Goal: Task Accomplishment & Management: Complete application form

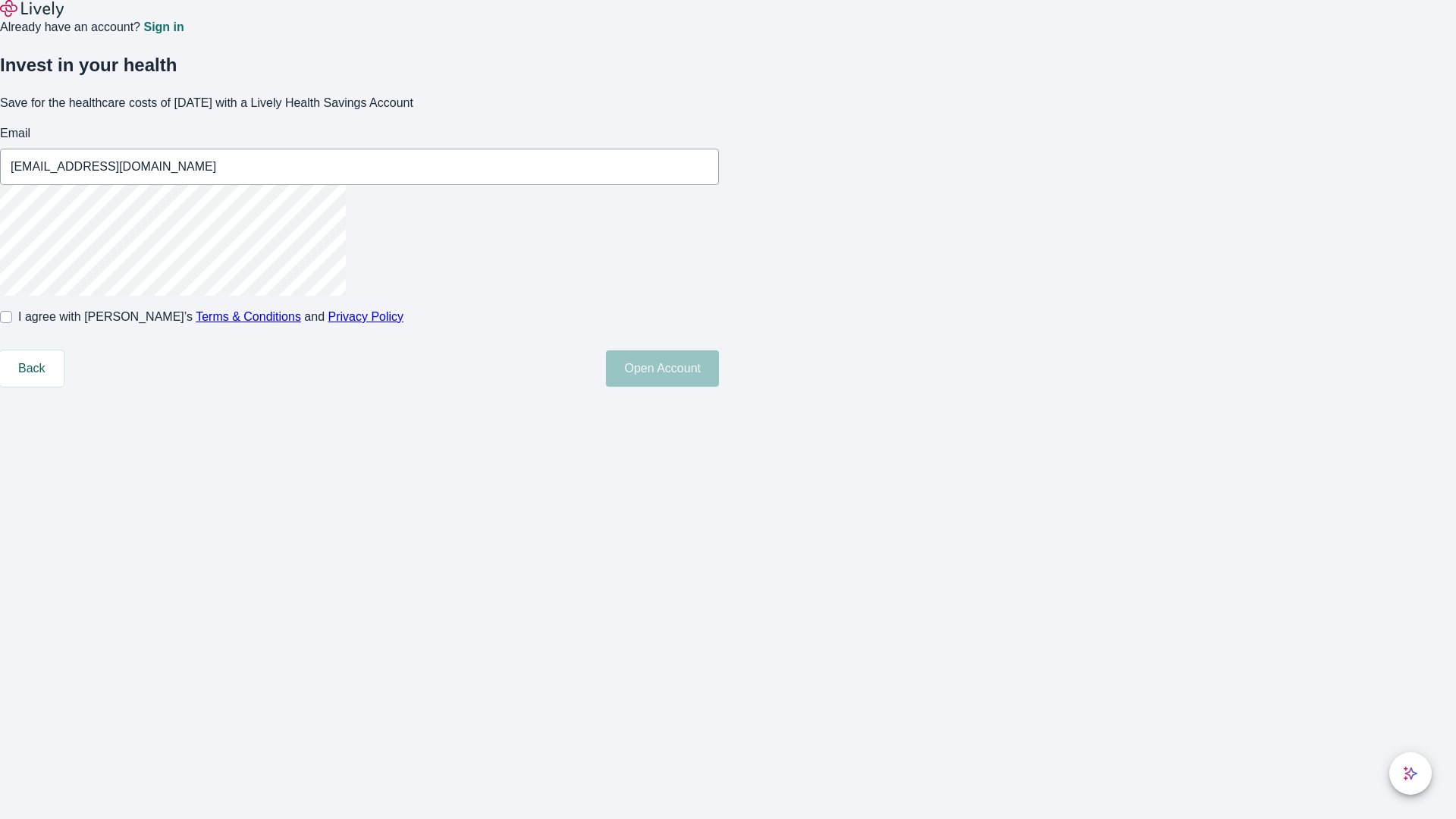
click at [12, 323] on input "I agree with Lively’s Terms & Conditions and Privacy Policy" at bounding box center [5, 316] width 12 height 12
checkbox input "true"
click at [719, 387] on button "Open Account" at bounding box center [663, 368] width 113 height 37
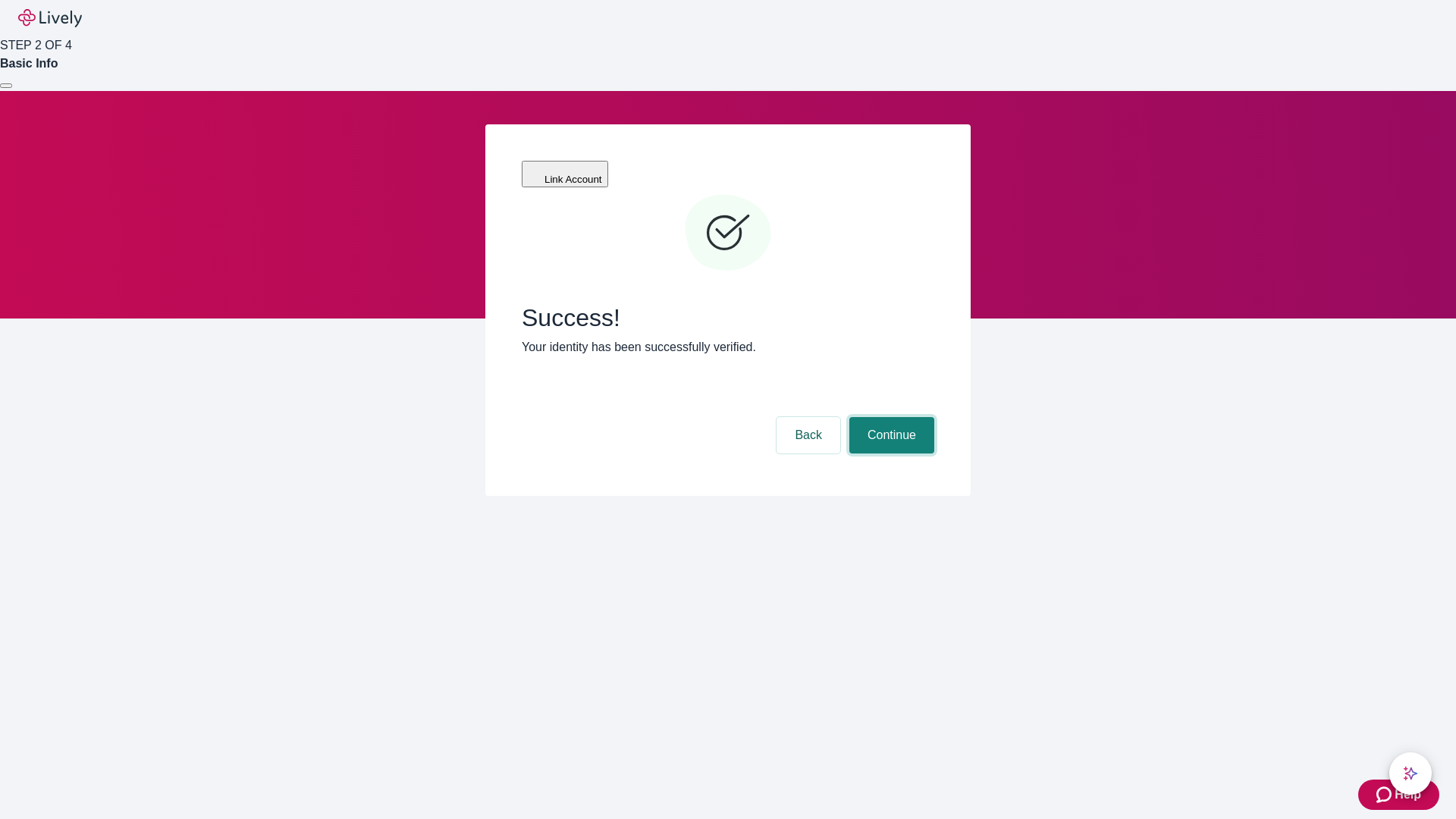
click at [890, 417] on button "Continue" at bounding box center [892, 435] width 85 height 37
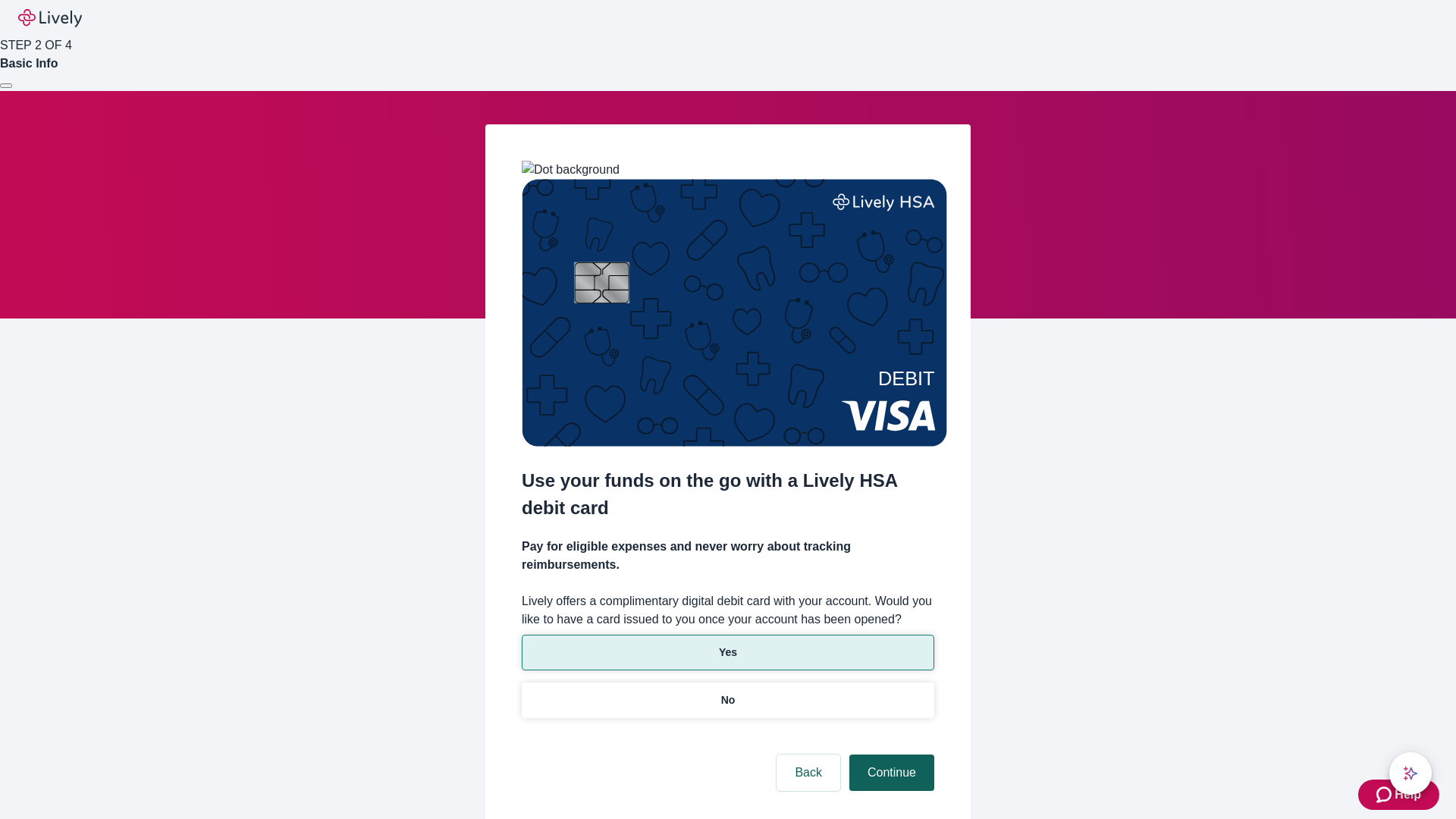
click at [727, 644] on p "Yes" at bounding box center [728, 652] width 18 height 16
click at [890, 754] on button "Continue" at bounding box center [892, 772] width 85 height 37
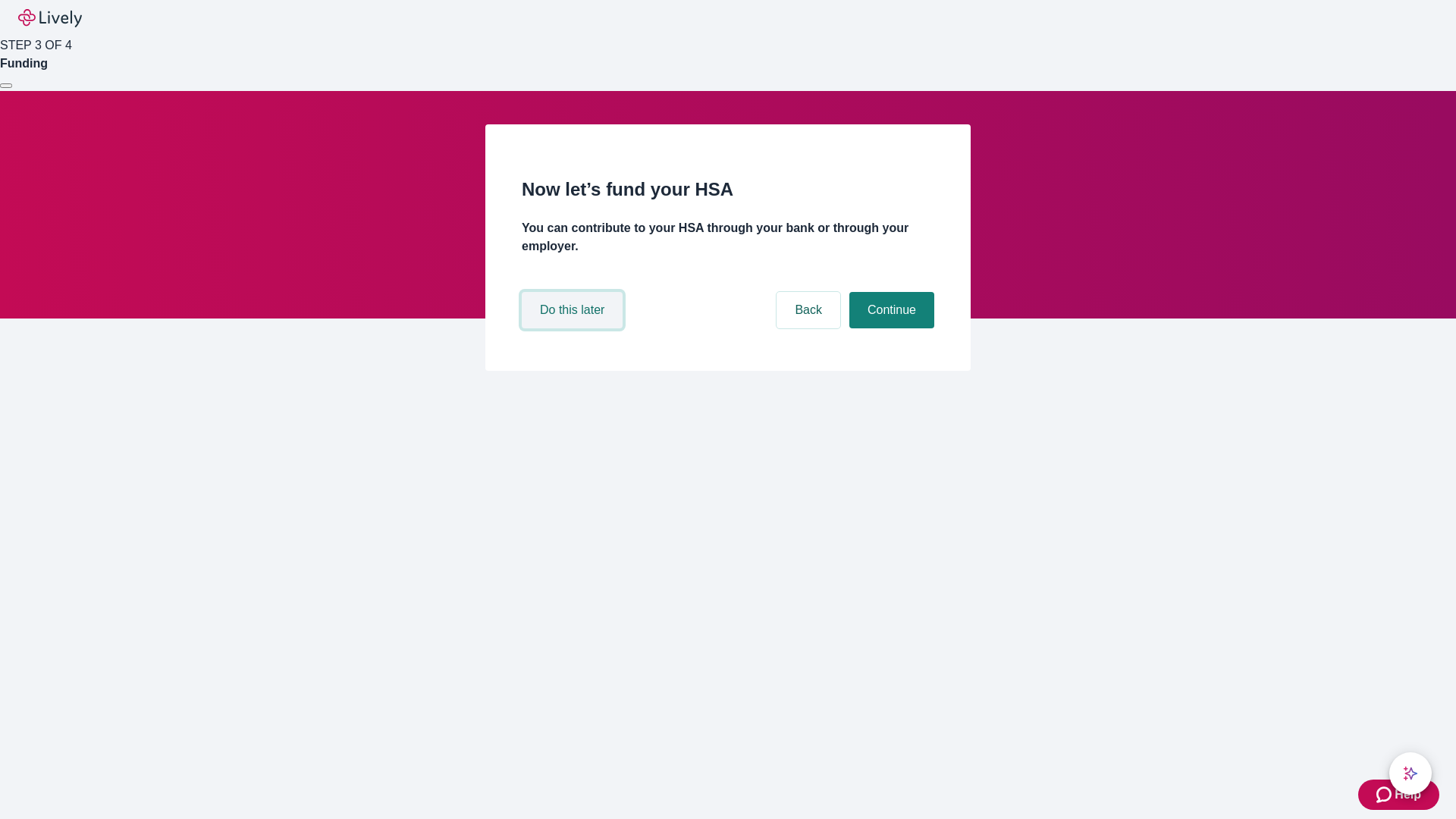
click at [574, 328] on button "Do this later" at bounding box center [573, 310] width 101 height 37
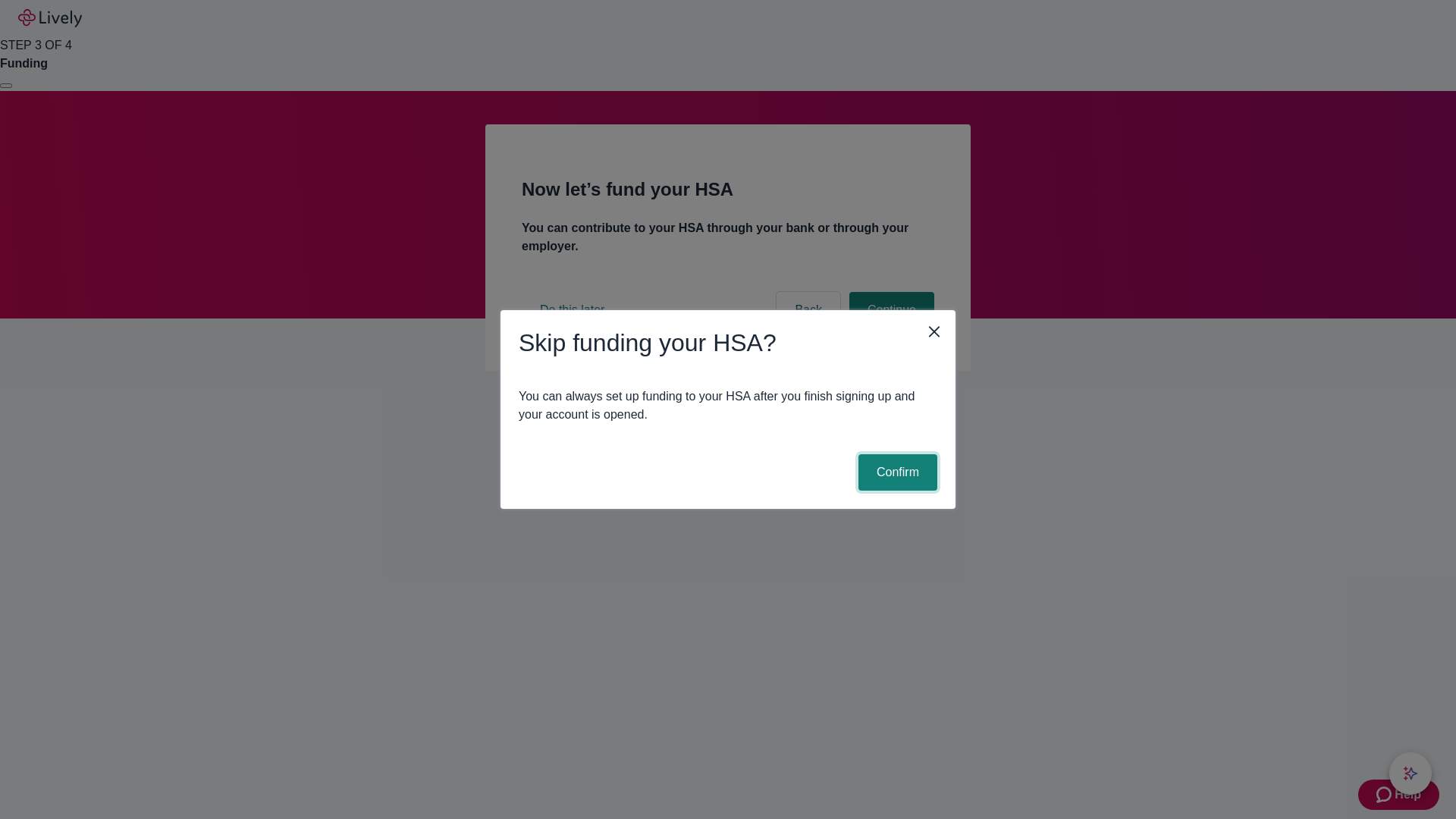
click at [895, 473] on button "Confirm" at bounding box center [898, 473] width 79 height 37
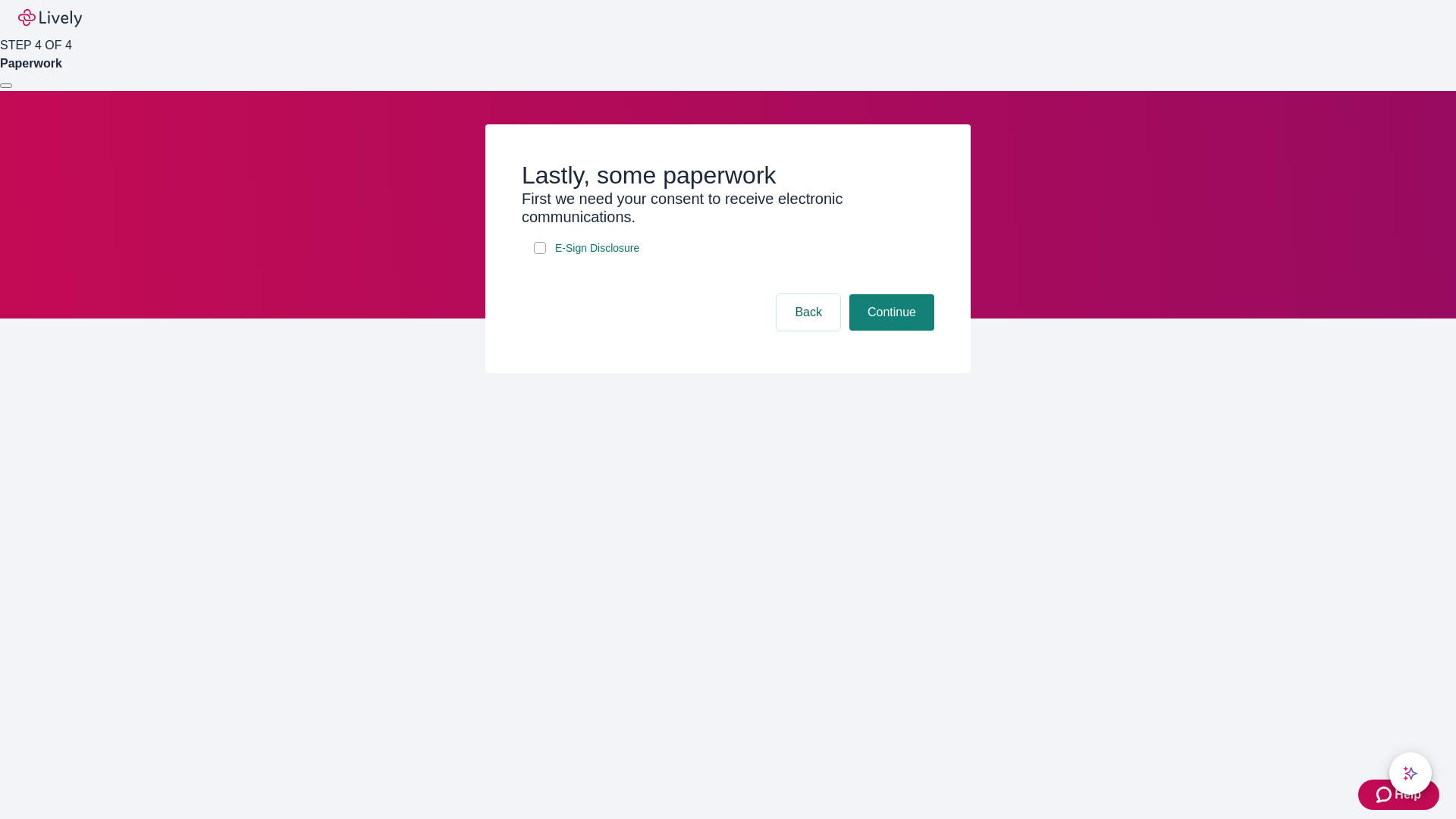
click at [540, 254] on input "E-Sign Disclosure" at bounding box center [540, 248] width 12 height 12
checkbox input "true"
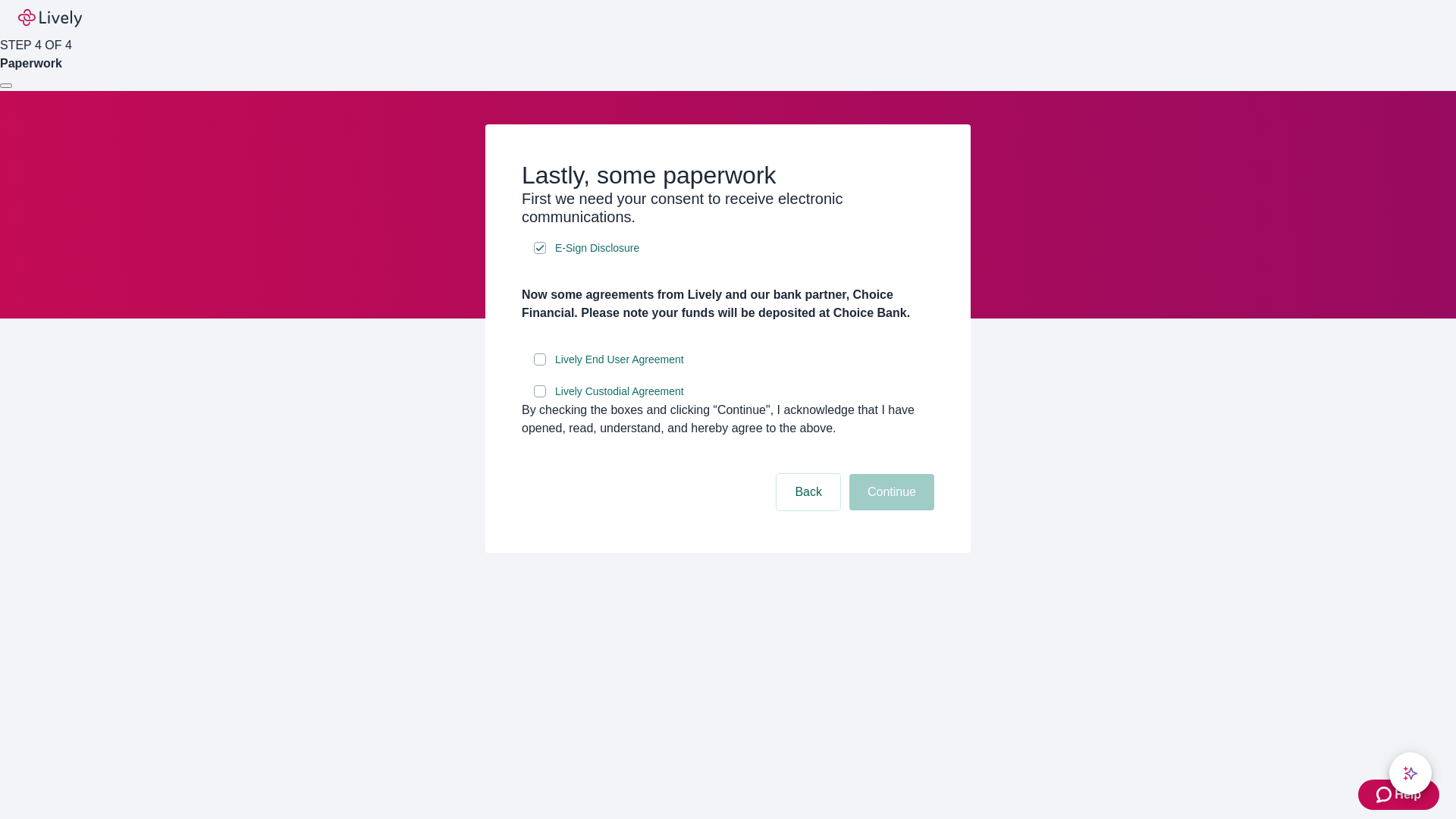
click at [540, 366] on input "Lively End User Agreement" at bounding box center [540, 358] width 12 height 12
checkbox input "true"
click at [540, 398] on input "Lively Custodial Agreement" at bounding box center [540, 390] width 12 height 12
checkbox input "true"
click at [890, 510] on button "Continue" at bounding box center [892, 492] width 85 height 37
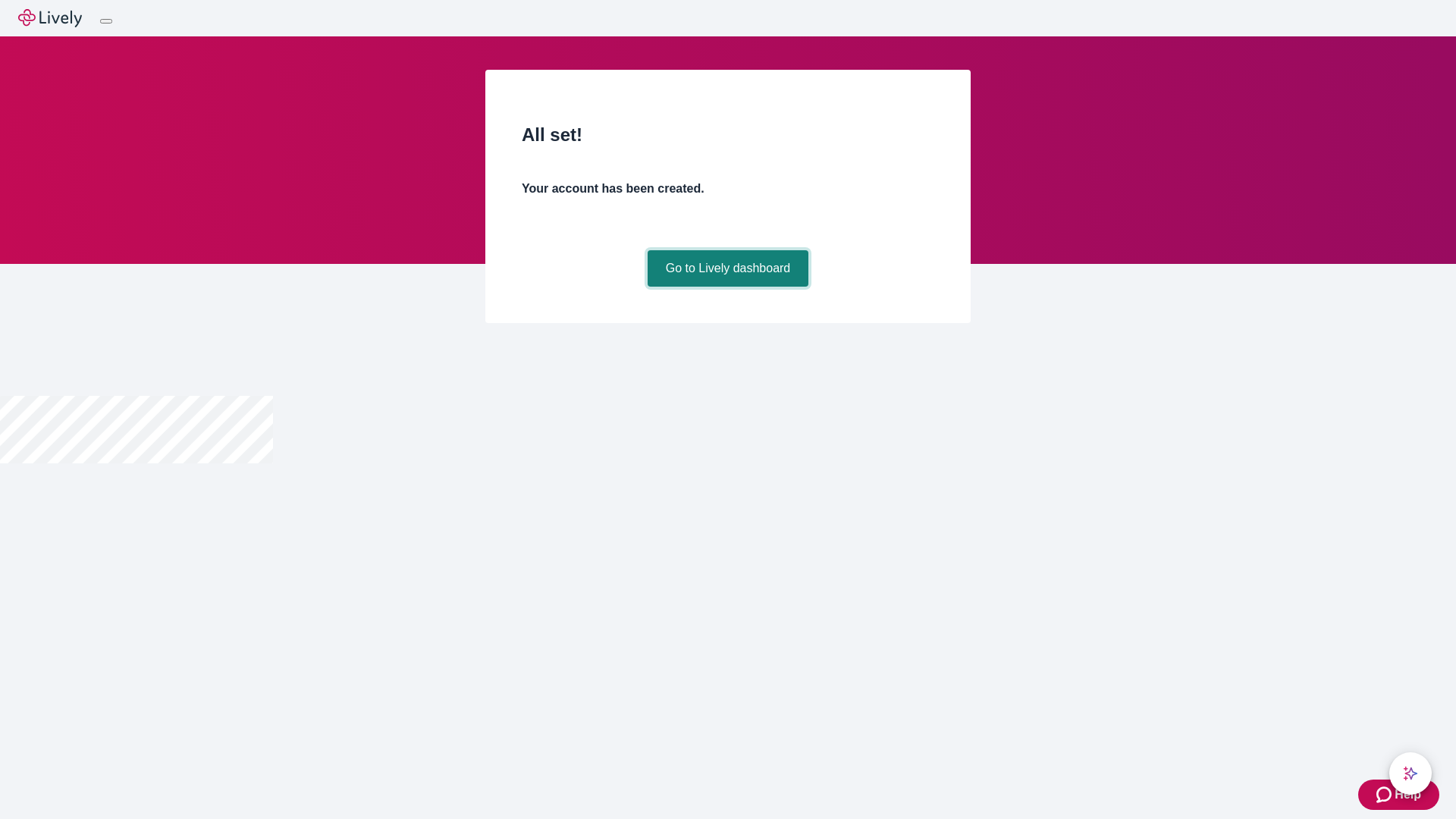
click at [727, 286] on link "Go to Lively dashboard" at bounding box center [728, 269] width 162 height 37
